Goal: Information Seeking & Learning: Learn about a topic

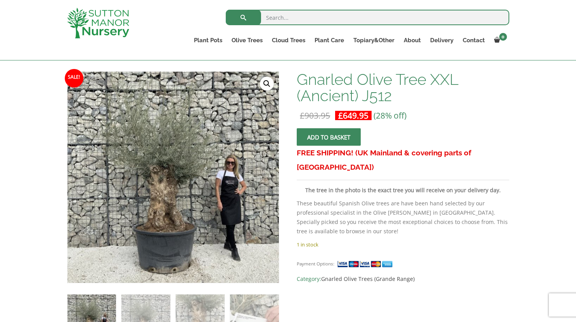
scroll to position [205, 0]
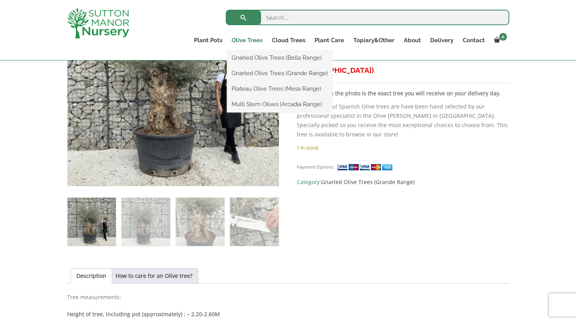
click at [248, 40] on link "Olive Trees" at bounding box center [247, 40] width 40 height 11
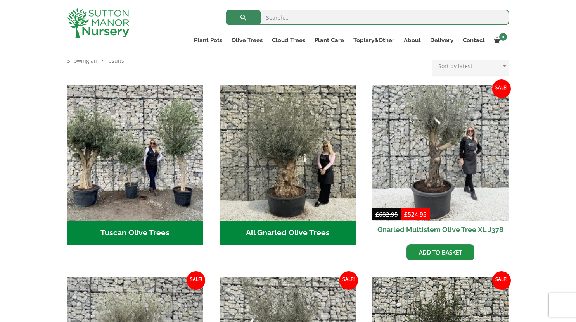
scroll to position [261, 0]
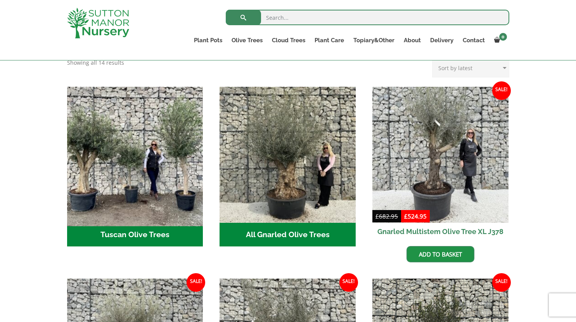
click at [153, 171] on img "Visit product category Tuscan Olive Trees" at bounding box center [135, 154] width 143 height 143
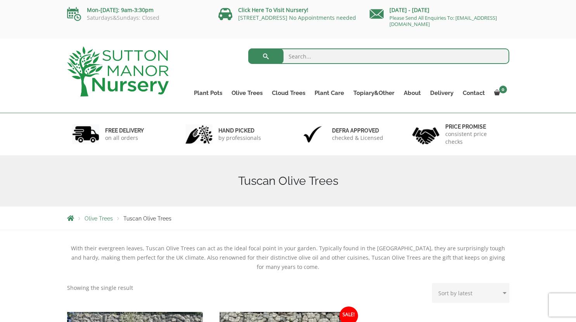
click at [506, 294] on select "Sort by popularity Sort by latest Sort by price: low to high Sort by price: hig…" at bounding box center [470, 292] width 77 height 19
select select "price-desc"
click at [434, 283] on select "Sort by popularity Sort by latest Sort by price: low to high Sort by price: hig…" at bounding box center [470, 292] width 77 height 19
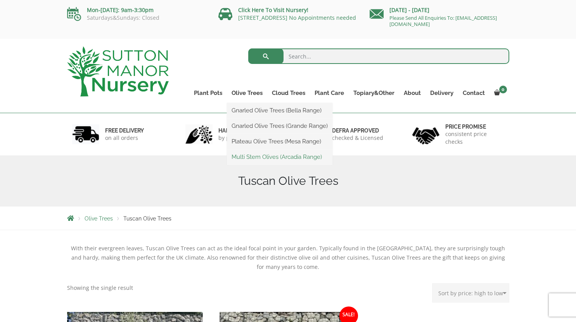
click at [260, 157] on link "Multi Stem Olives (Arcadia Range)" at bounding box center [279, 157] width 105 height 12
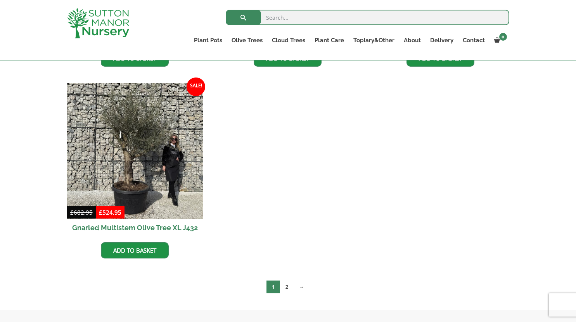
scroll to position [1242, 0]
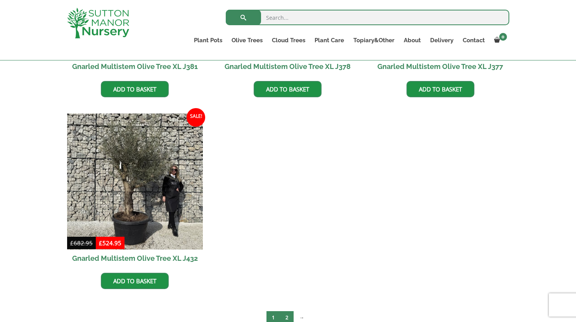
click at [289, 316] on link "2" at bounding box center [287, 317] width 14 height 13
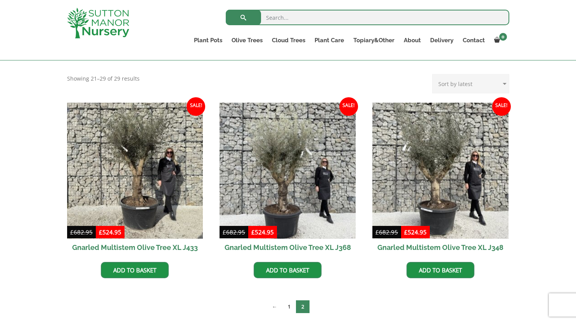
scroll to position [151, 0]
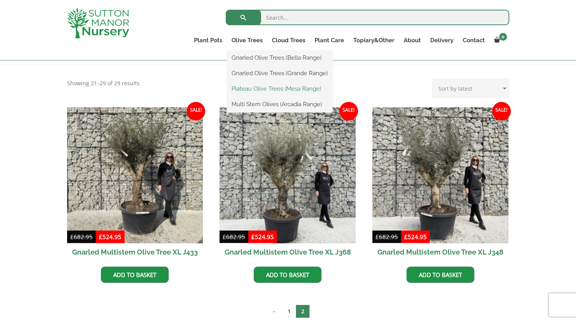
click at [270, 90] on link "Plateau Olive Trees (Mesa Range)" at bounding box center [279, 89] width 105 height 12
